Goal: Task Accomplishment & Management: Complete application form

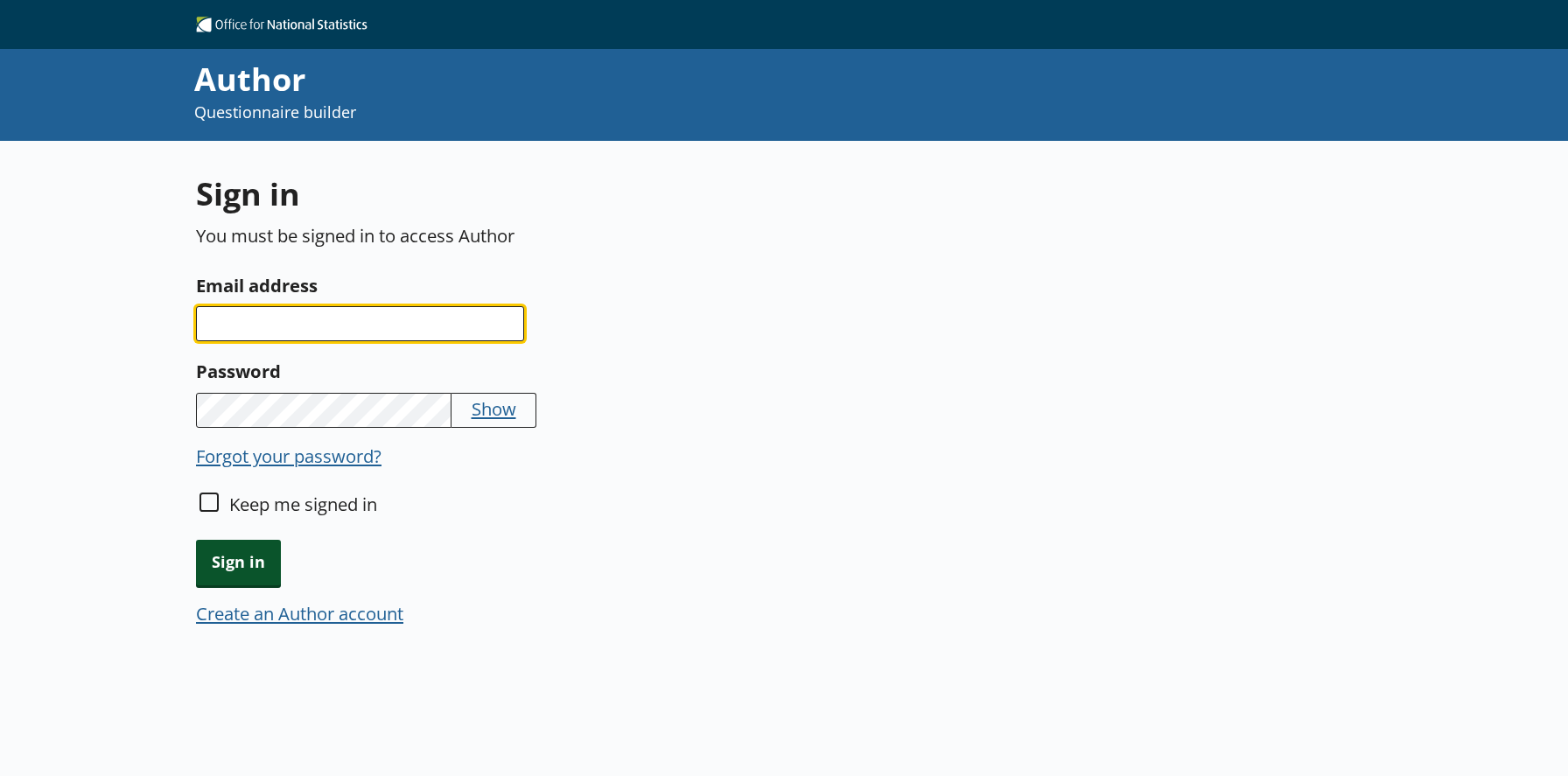
type input "[EMAIL_ADDRESS][DOMAIN_NAME]"
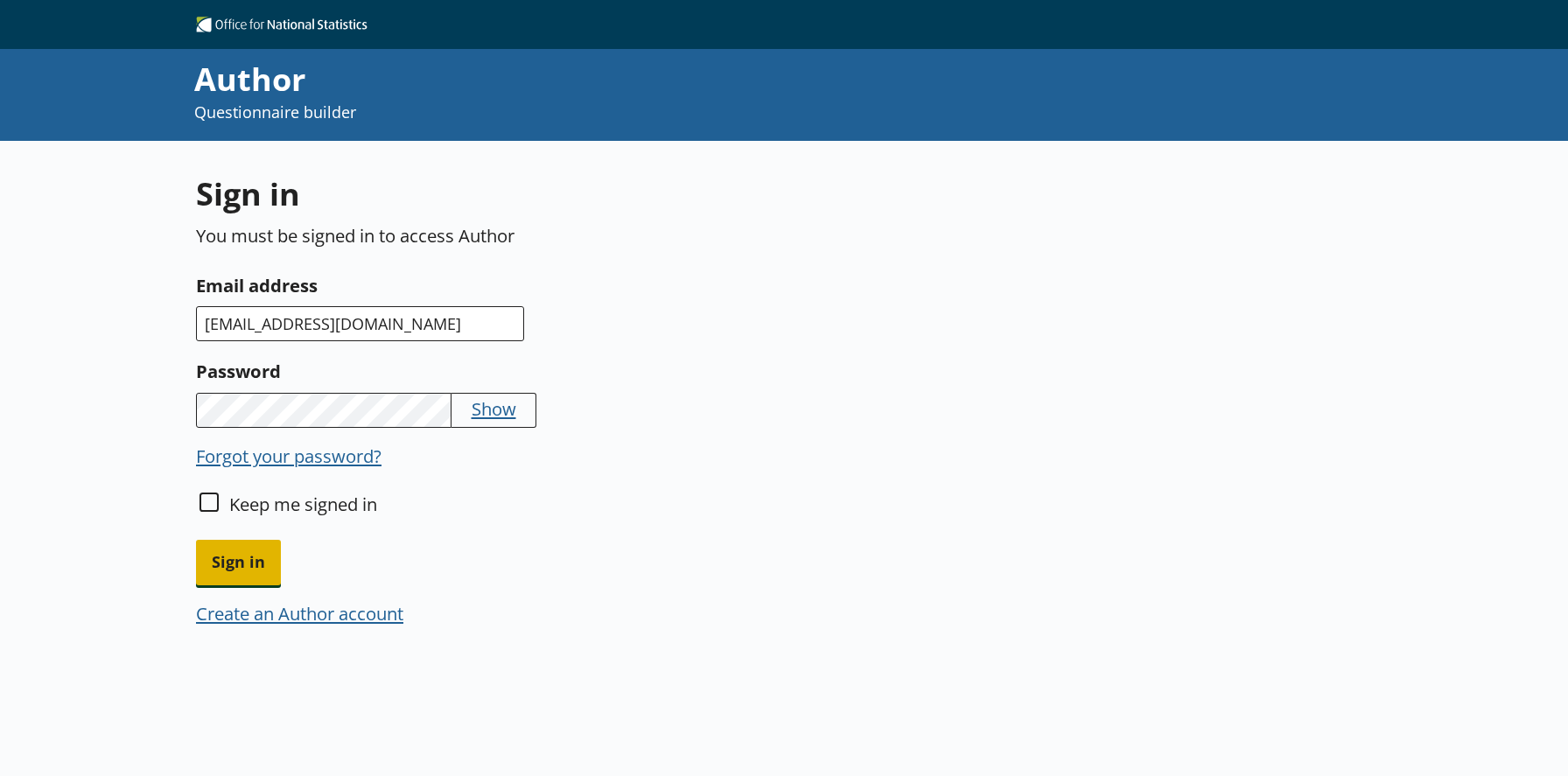
click at [255, 558] on span "Sign in" at bounding box center [238, 562] width 85 height 45
